Goal: Book appointment/travel/reservation

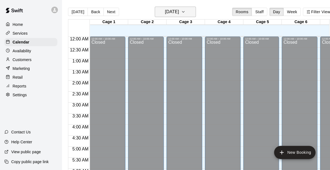
scroll to position [148, 0]
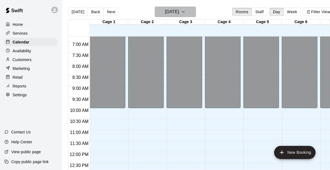
click at [178, 13] on h6 "[DATE]" at bounding box center [172, 12] width 14 height 8
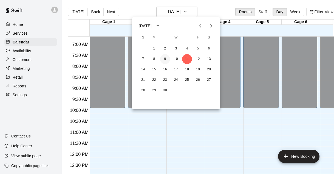
click at [165, 60] on button "9" at bounding box center [165, 59] width 10 height 10
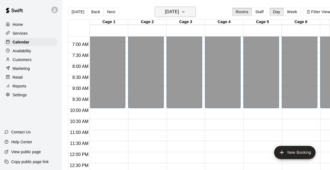
click at [178, 12] on h6 "[DATE]" at bounding box center [172, 12] width 14 height 8
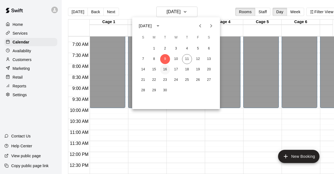
click at [165, 68] on button "16" at bounding box center [165, 70] width 10 height 10
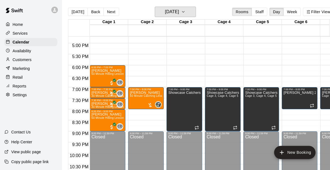
scroll to position [365, 0]
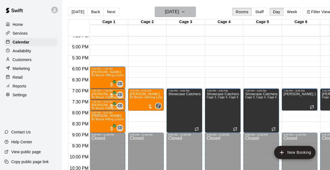
click at [190, 12] on button "[DATE]" at bounding box center [175, 12] width 41 height 10
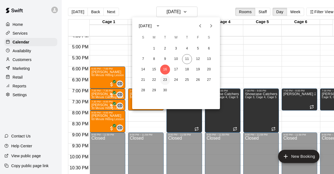
click at [164, 80] on button "23" at bounding box center [165, 80] width 10 height 10
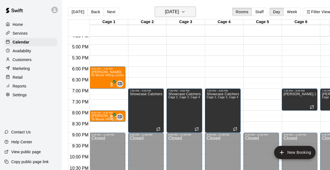
click at [179, 13] on h6 "[DATE]" at bounding box center [172, 12] width 14 height 8
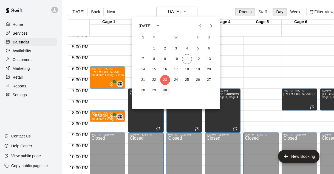
click at [165, 92] on button "30" at bounding box center [165, 90] width 10 height 10
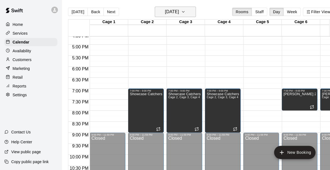
click at [179, 10] on h6 "[DATE]" at bounding box center [172, 12] width 14 height 8
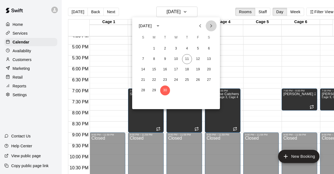
click at [211, 25] on icon "Next month" at bounding box center [211, 26] width 7 height 7
click at [164, 59] on button "7" at bounding box center [165, 59] width 10 height 10
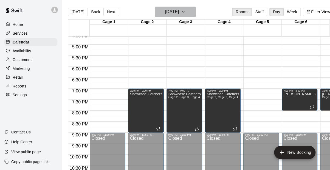
click at [174, 13] on h6 "[DATE]" at bounding box center [172, 12] width 14 height 8
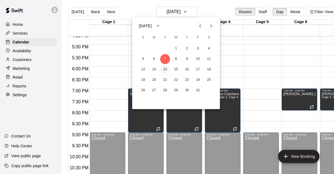
click at [164, 72] on button "14" at bounding box center [165, 70] width 10 height 10
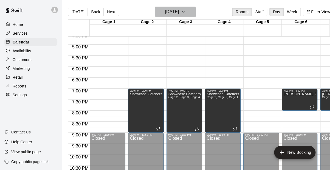
click at [179, 11] on h6 "[DATE]" at bounding box center [172, 12] width 14 height 8
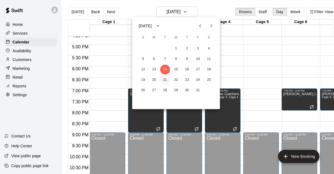
click at [165, 80] on button "21" at bounding box center [165, 80] width 10 height 10
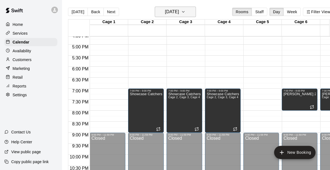
click at [179, 11] on h6 "[DATE]" at bounding box center [172, 12] width 14 height 8
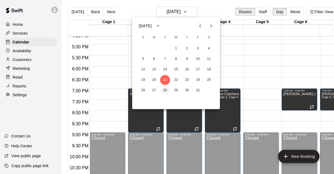
click at [164, 88] on button "28" at bounding box center [165, 90] width 10 height 10
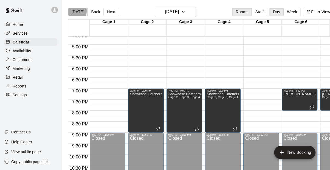
click at [72, 11] on button "[DATE]" at bounding box center [78, 12] width 20 height 8
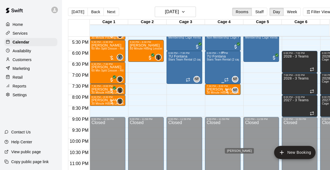
scroll to position [388, 0]
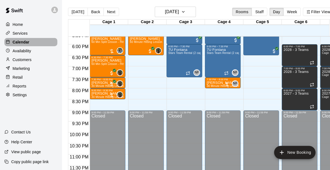
click at [25, 43] on p "Calendar" at bounding box center [21, 41] width 17 height 5
click at [78, 12] on button "[DATE]" at bounding box center [78, 12] width 20 height 8
click at [26, 42] on p "Calendar" at bounding box center [21, 41] width 17 height 5
